Goal: Task Accomplishment & Management: Use online tool/utility

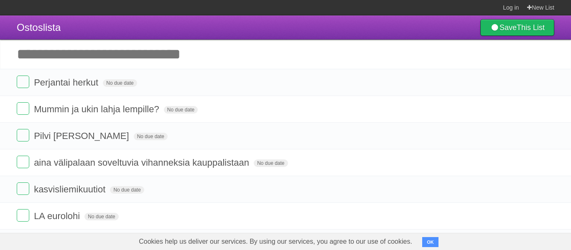
type input "*"
type input "**********"
click input "*********" at bounding box center [0, 0] width 0 height 0
